Goal: Task Accomplishment & Management: Complete application form

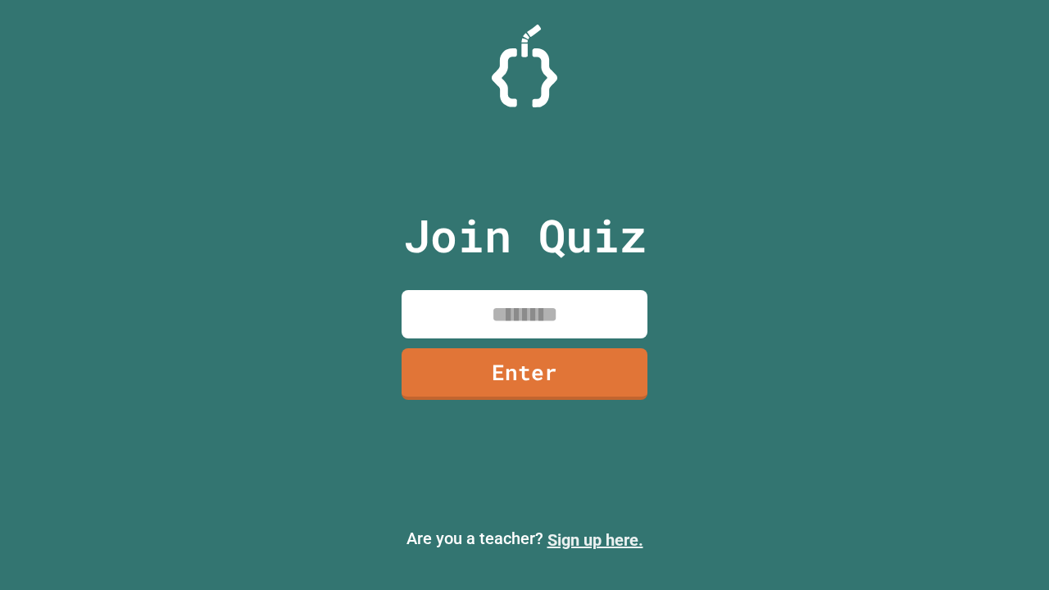
click at [595, 540] on link "Sign up here." at bounding box center [595, 540] width 96 height 20
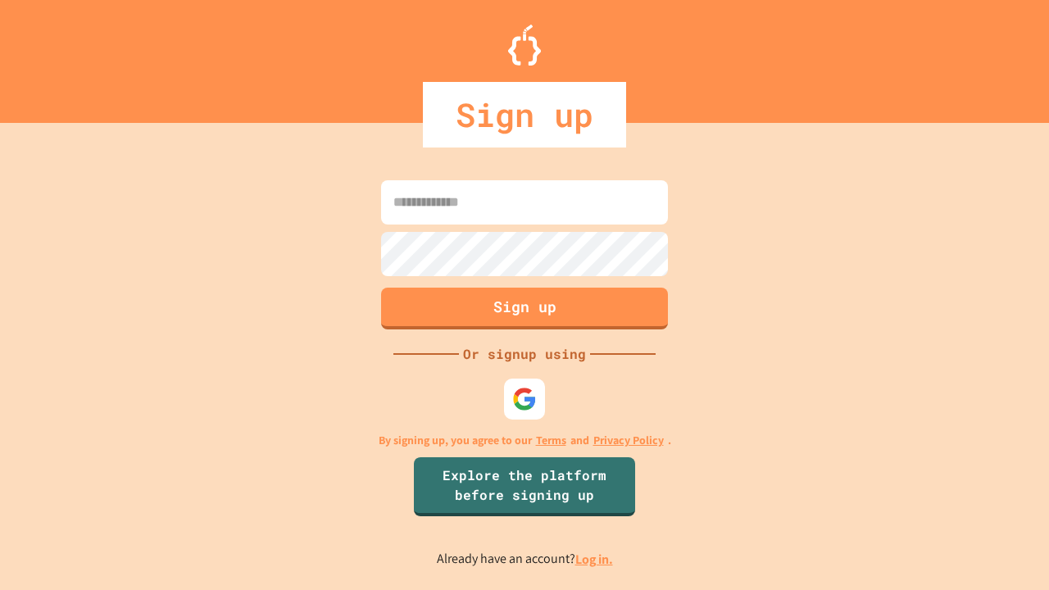
click at [595, 559] on link "Log in." at bounding box center [594, 559] width 38 height 17
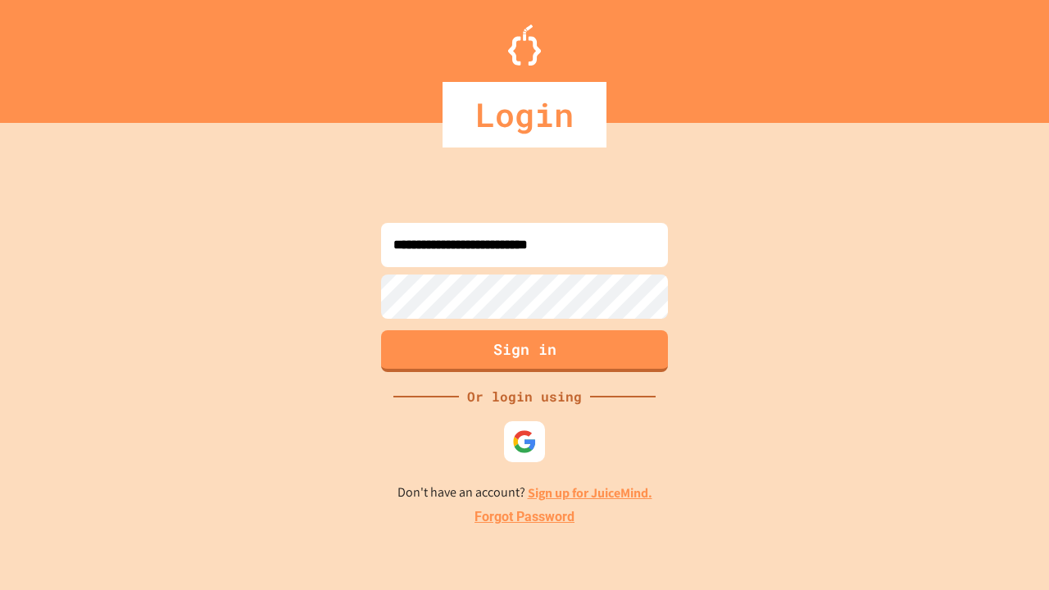
type input "**********"
